Goal: Find specific fact

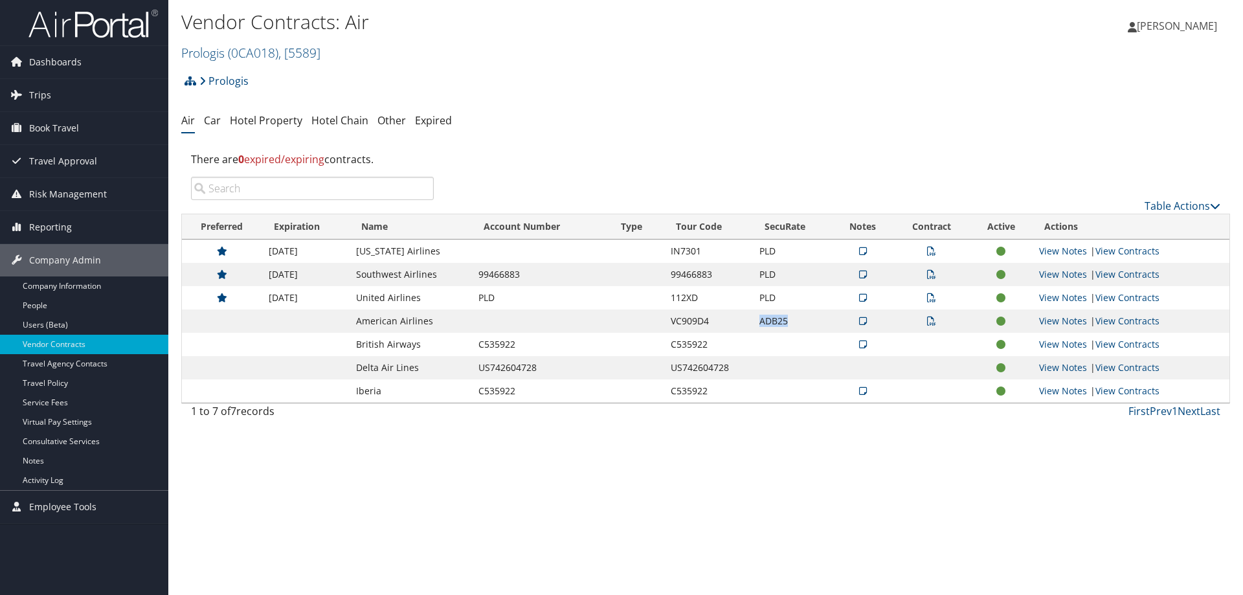
drag, startPoint x: 760, startPoint y: 322, endPoint x: 795, endPoint y: 323, distance: 35.0
click at [795, 323] on td "ADB25" at bounding box center [793, 321] width 80 height 23
copy td "ADB25"
